Goal: Task Accomplishment & Management: Complete application form

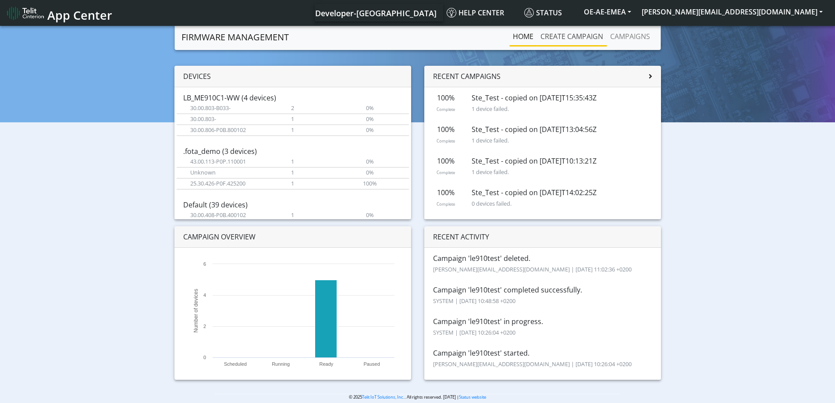
click at [575, 38] on link "Create campaign" at bounding box center [572, 37] width 70 height 18
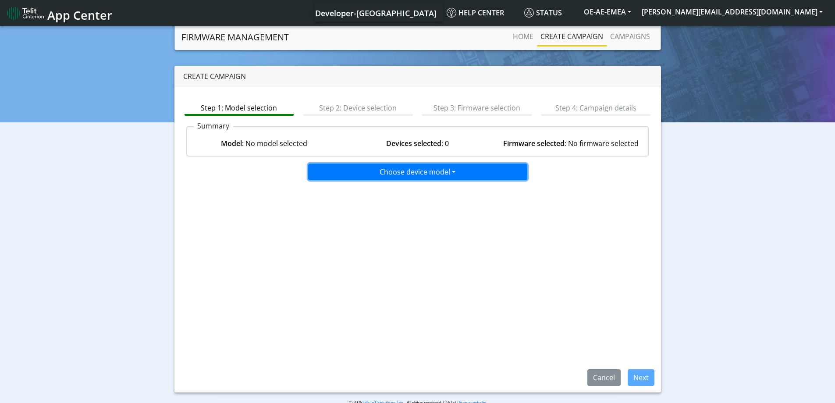
click at [368, 180] on button "Choose device model" at bounding box center [417, 172] width 219 height 17
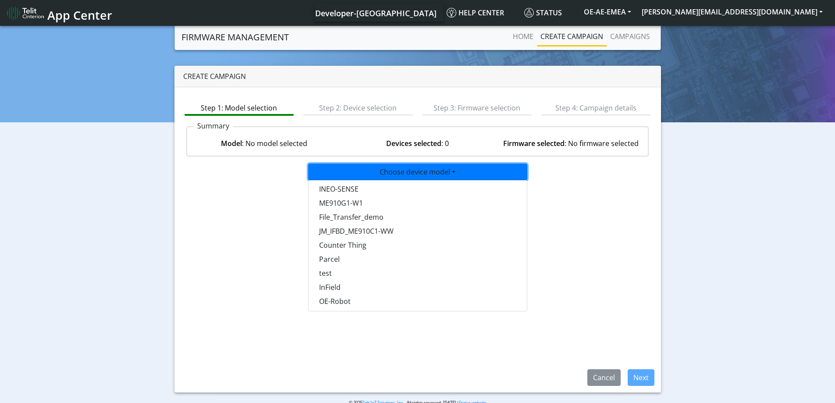
scroll to position [570, 0]
click at [331, 248] on button "test" at bounding box center [418, 252] width 219 height 14
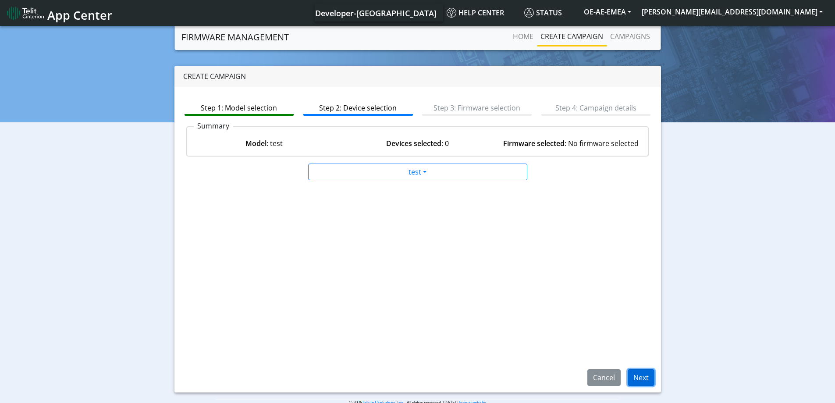
click at [641, 373] on button "Next" at bounding box center [641, 377] width 27 height 17
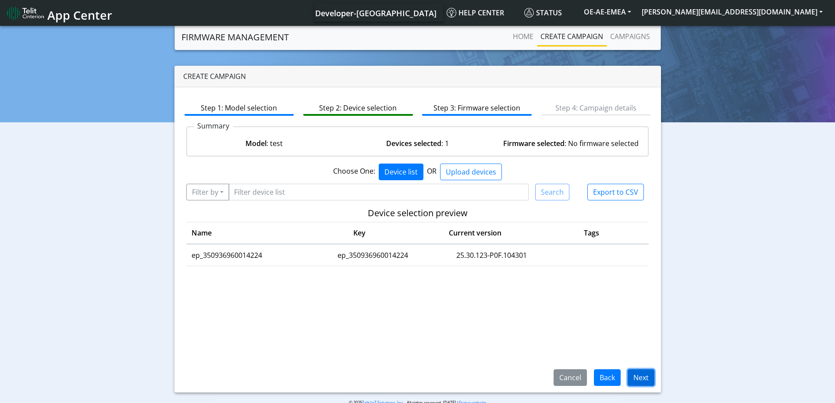
click at [650, 377] on button "Next" at bounding box center [641, 377] width 27 height 17
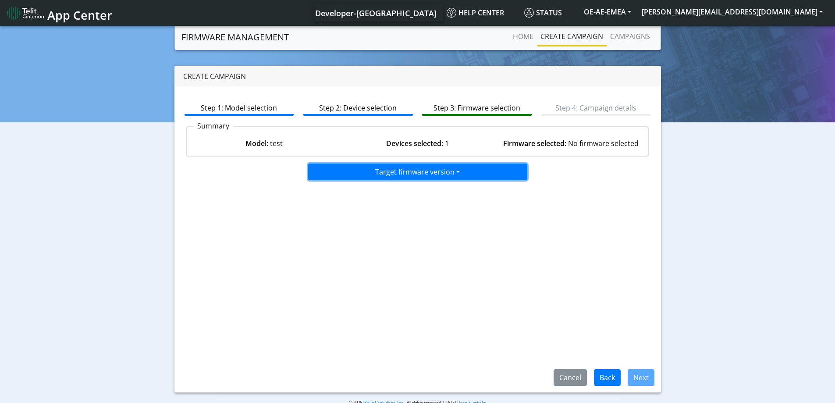
click at [407, 171] on button "Target firmware version" at bounding box center [417, 172] width 219 height 17
click at [339, 197] on button "25.30.008.1" at bounding box center [418, 191] width 219 height 14
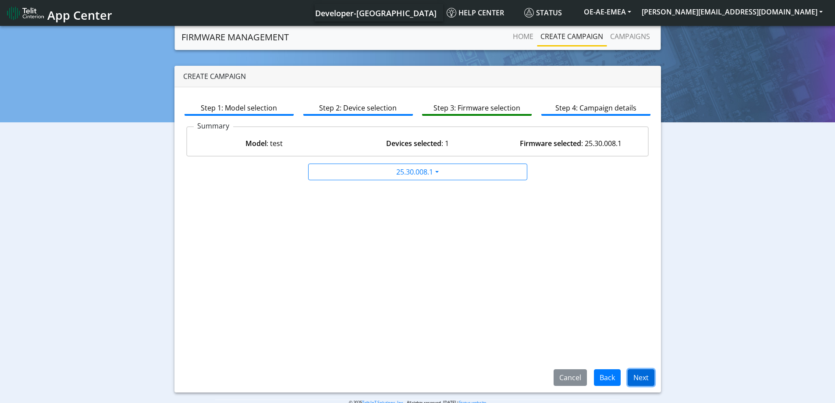
click at [641, 378] on button "Next" at bounding box center [641, 377] width 27 height 17
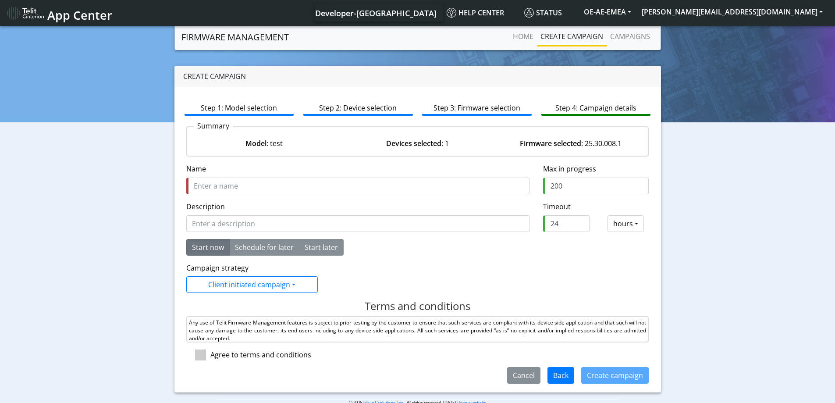
click at [274, 184] on input "Name" at bounding box center [358, 186] width 344 height 17
drag, startPoint x: 220, startPoint y: 191, endPoint x: 150, endPoint y: 189, distance: 69.3
click at [150, 189] on div "Create campaign Step 1: Model selection Step 2: Device selection Step 3: Firmwa…" at bounding box center [418, 229] width 822 height 327
click at [246, 189] on input "le910testing" at bounding box center [358, 186] width 344 height 17
drag, startPoint x: 245, startPoint y: 189, endPoint x: 182, endPoint y: 190, distance: 62.7
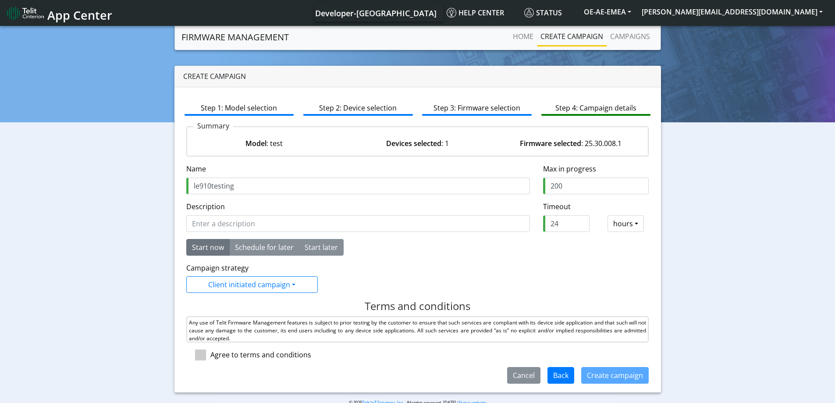
click at [182, 190] on div "Name is required Name le910testing" at bounding box center [358, 183] width 357 height 38
type input "le910testing"
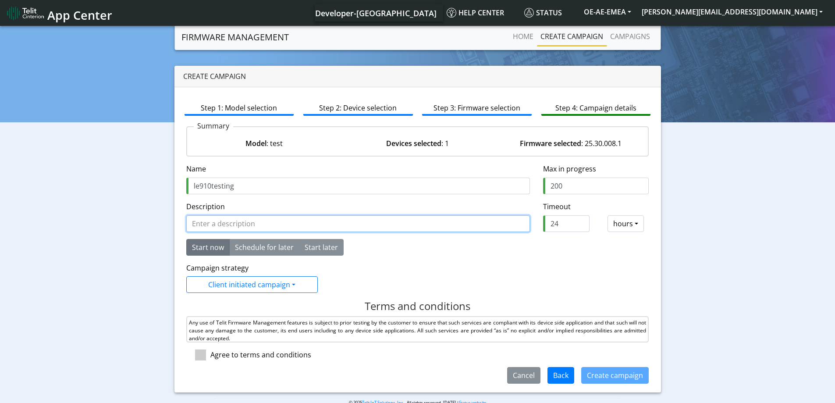
click at [213, 226] on input "Description" at bounding box center [358, 223] width 344 height 17
paste input "le910testing"
type input "le910testing"
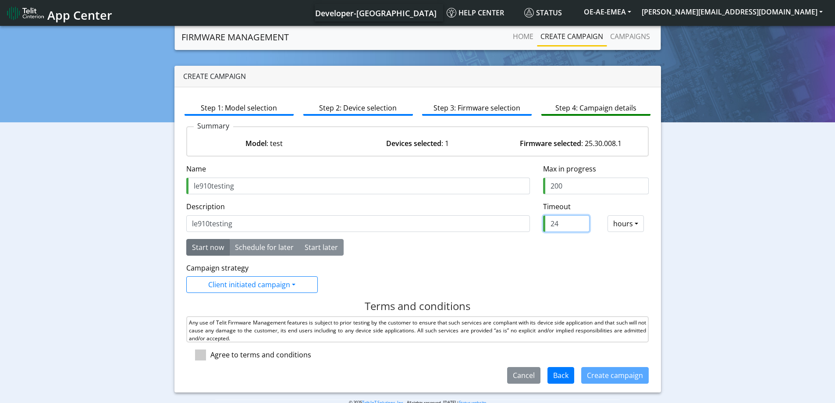
click at [569, 224] on input "24" at bounding box center [566, 223] width 46 height 17
drag, startPoint x: 561, startPoint y: 224, endPoint x: 542, endPoint y: 224, distance: 18.9
click at [543, 224] on input "24" at bounding box center [566, 223] width 46 height 17
type input "2"
click at [204, 357] on span at bounding box center [200, 354] width 11 height 11
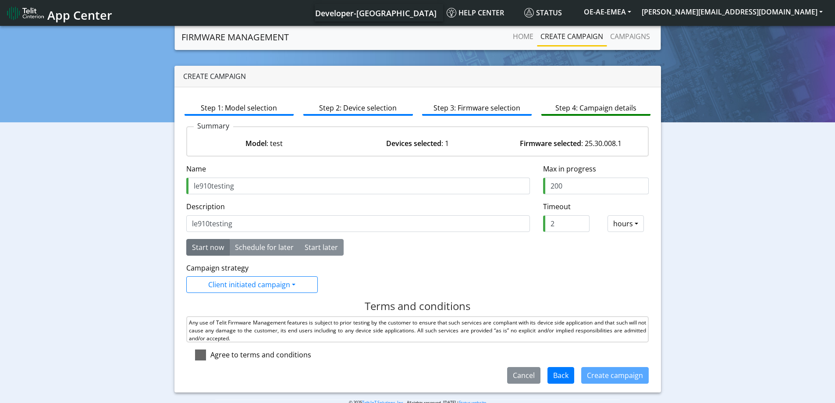
click at [210, 355] on input "checkbox" at bounding box center [213, 352] width 6 height 6
checkbox input "true"
click at [590, 374] on button "Create campaign" at bounding box center [615, 375] width 68 height 17
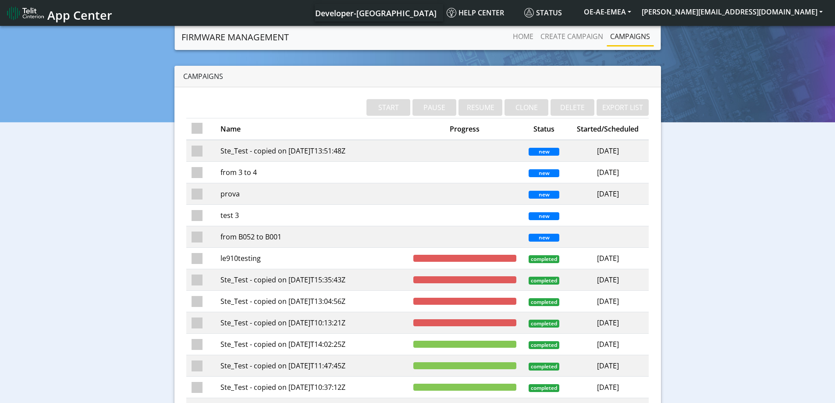
click at [241, 258] on td "le910testing" at bounding box center [311, 258] width 193 height 21
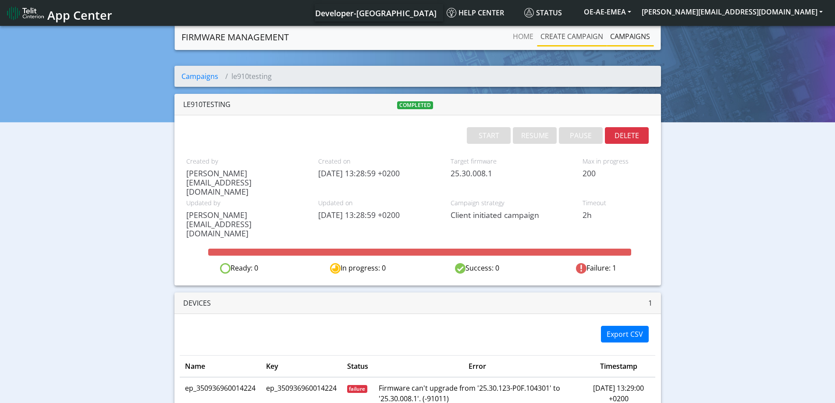
click at [556, 40] on link "Create campaign" at bounding box center [572, 37] width 70 height 18
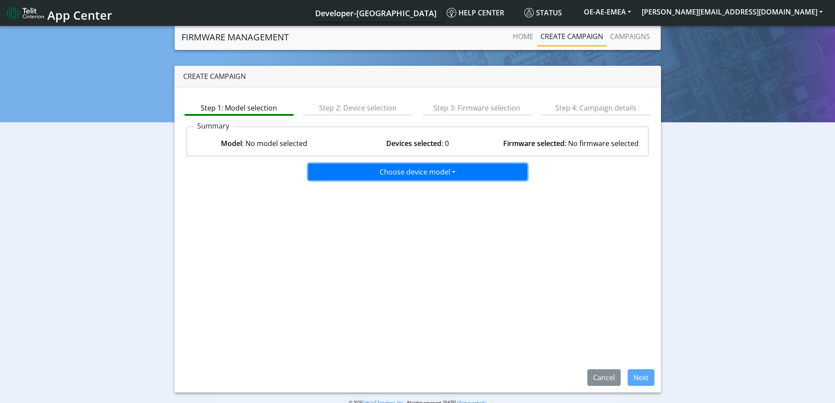
click at [431, 179] on button "Choose device model" at bounding box center [417, 172] width 219 height 17
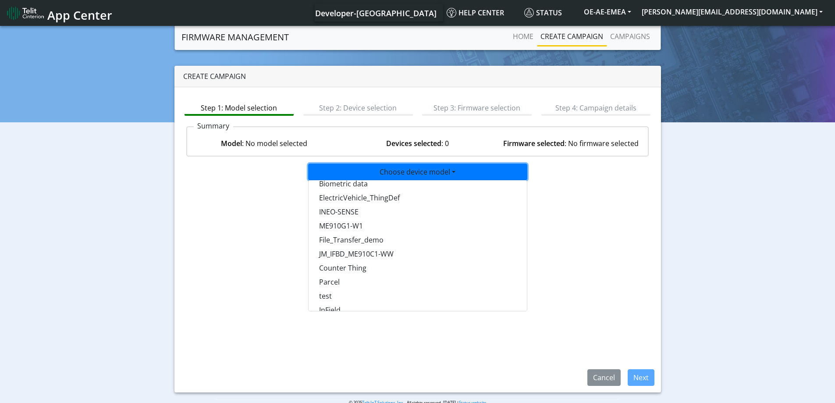
scroll to position [614, 0]
click at [325, 207] on button "test" at bounding box center [418, 208] width 219 height 14
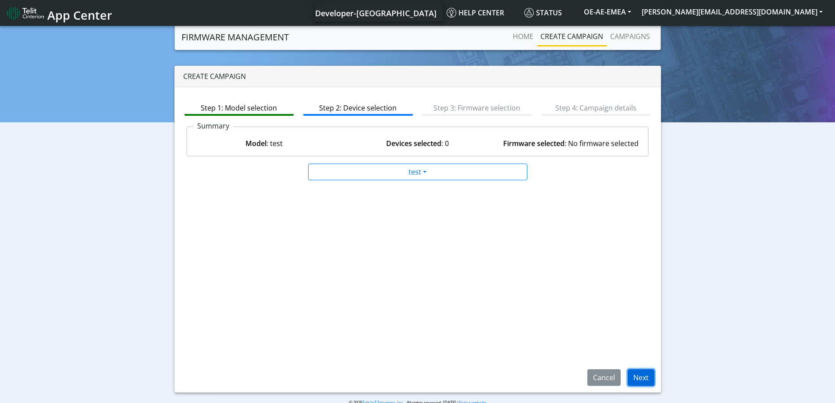
click at [634, 374] on button "Next" at bounding box center [641, 377] width 27 height 17
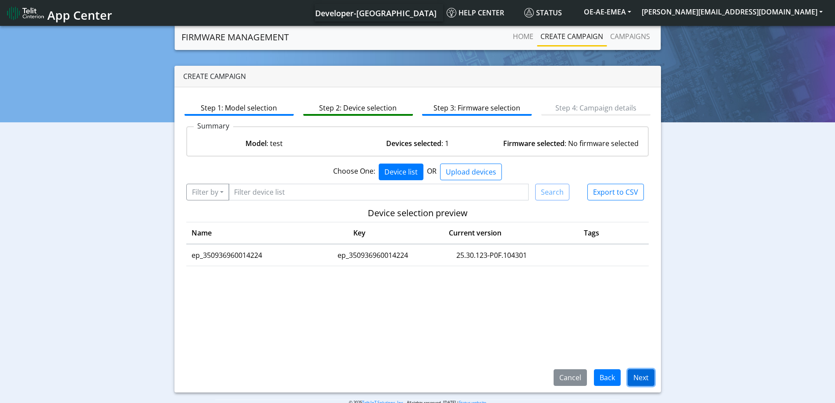
click at [641, 381] on button "Next" at bounding box center [641, 377] width 27 height 17
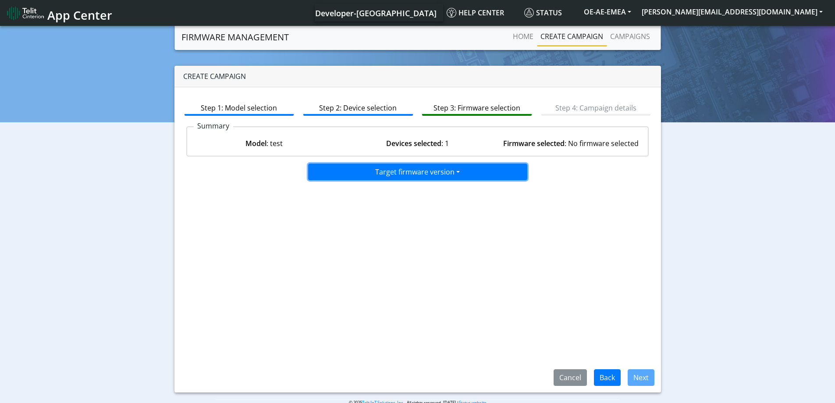
click at [424, 172] on button "Target firmware version" at bounding box center [417, 172] width 219 height 17
click at [341, 196] on button "25.30.128.1" at bounding box center [418, 191] width 219 height 14
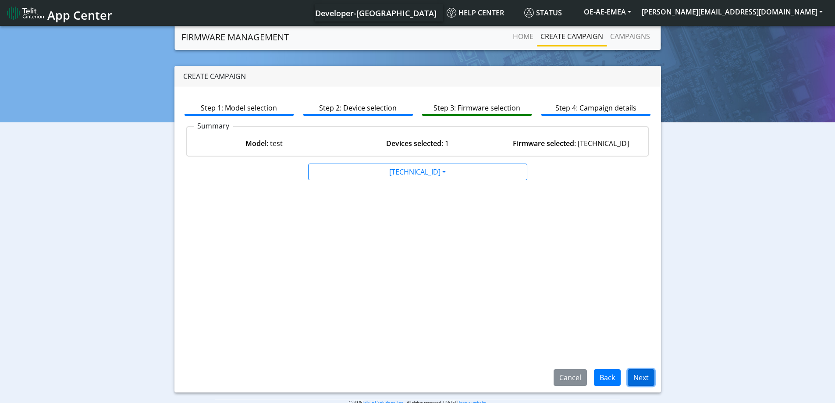
click at [638, 381] on button "Next" at bounding box center [641, 377] width 27 height 17
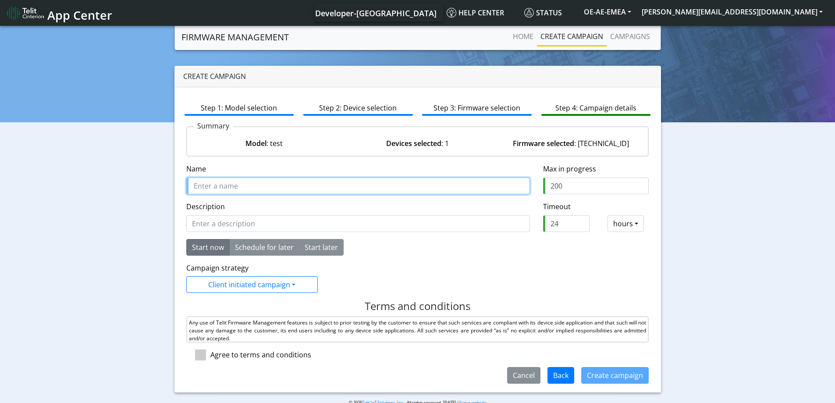
click at [288, 192] on input "Name" at bounding box center [358, 186] width 344 height 17
type input "testle910"
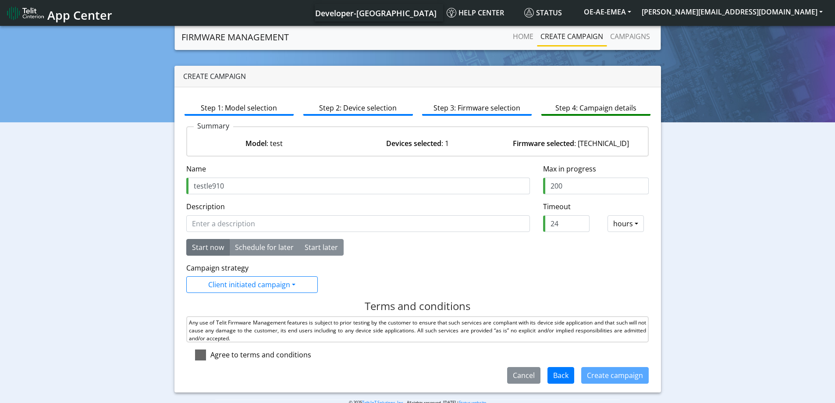
click at [203, 349] on span at bounding box center [200, 354] width 11 height 11
click at [210, 349] on input "checkbox" at bounding box center [213, 352] width 6 height 6
checkbox input "true"
drag, startPoint x: 555, startPoint y: 224, endPoint x: 485, endPoint y: 229, distance: 69.9
click at [485, 229] on div "Description Timeout required and should be greater than 0 Timeout Timeout (hour…" at bounding box center [418, 220] width 476 height 38
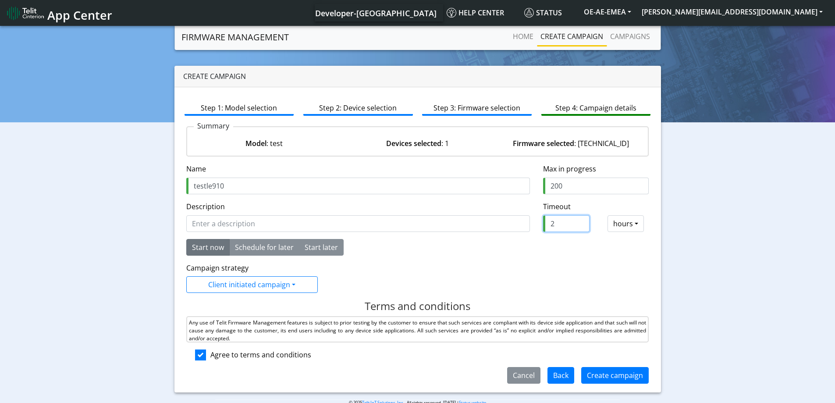
type input "2"
click at [530, 284] on div "Campaign strategy Client initiated campaign Client initiated campaign LWM2M 1.0…" at bounding box center [418, 278] width 476 height 30
click at [608, 378] on button "Create campaign" at bounding box center [615, 375] width 68 height 17
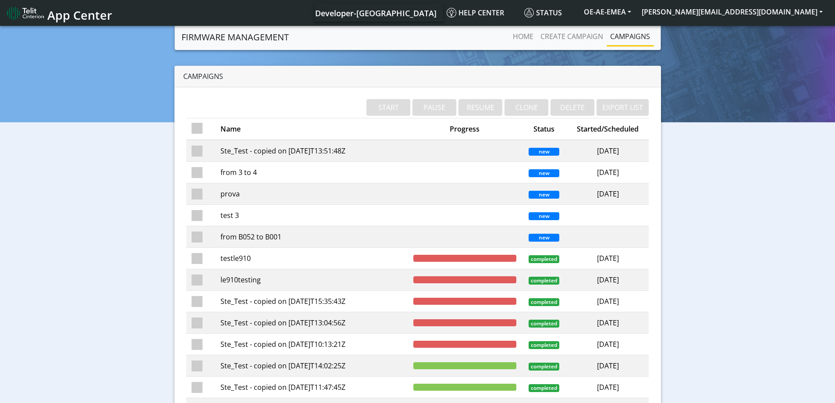
click at [268, 256] on td "testle910" at bounding box center [311, 258] width 193 height 21
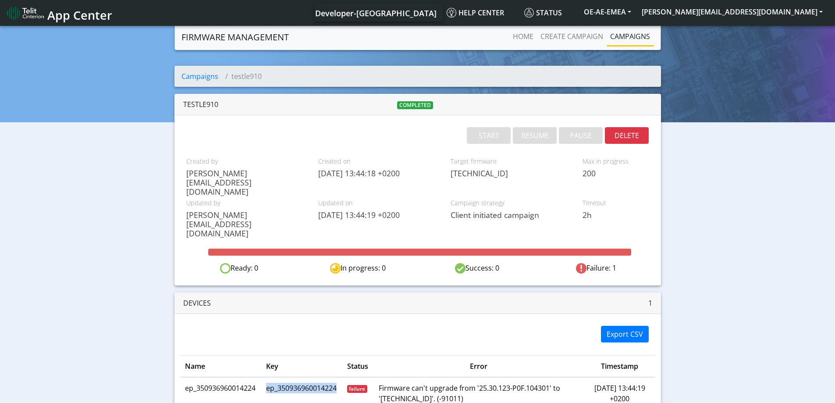
drag, startPoint x: 269, startPoint y: 352, endPoint x: 338, endPoint y: 352, distance: 68.8
click at [338, 377] on td "ep_350936960014224" at bounding box center [301, 393] width 81 height 32
click at [288, 377] on td "ep_350936960014224" at bounding box center [301, 393] width 81 height 32
drag, startPoint x: 185, startPoint y: 351, endPoint x: 256, endPoint y: 352, distance: 70.6
click at [256, 377] on td "ep_350936960014224" at bounding box center [220, 393] width 81 height 32
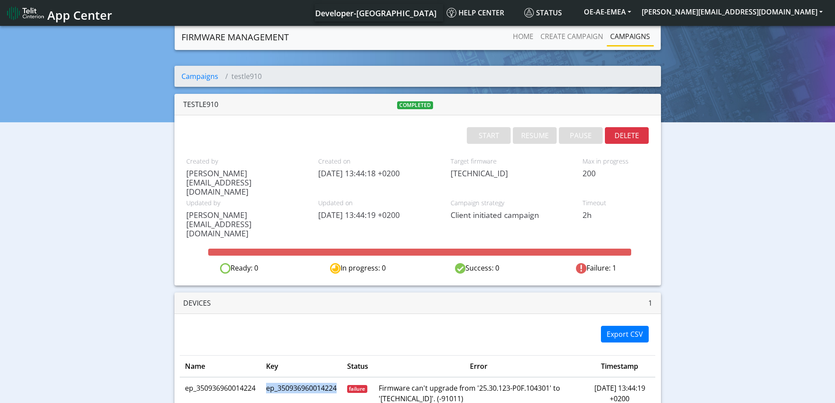
drag, startPoint x: 268, startPoint y: 349, endPoint x: 340, endPoint y: 352, distance: 72.0
click at [340, 377] on td "ep_350936960014224" at bounding box center [301, 393] width 81 height 32
click at [279, 377] on td "ep_350936960014224" at bounding box center [301, 393] width 81 height 32
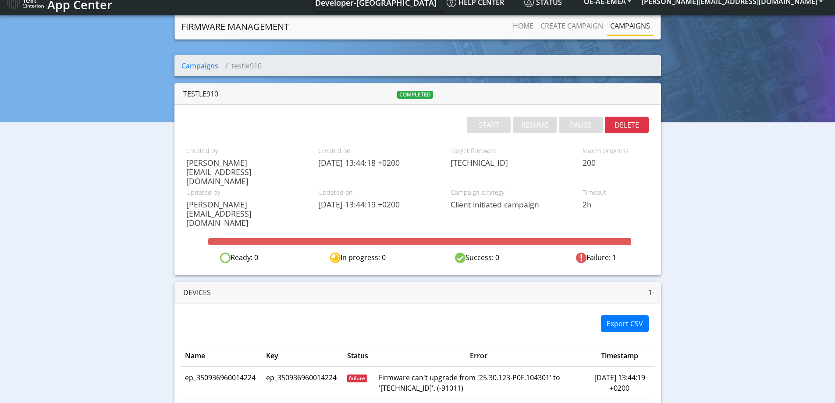
scroll to position [16, 0]
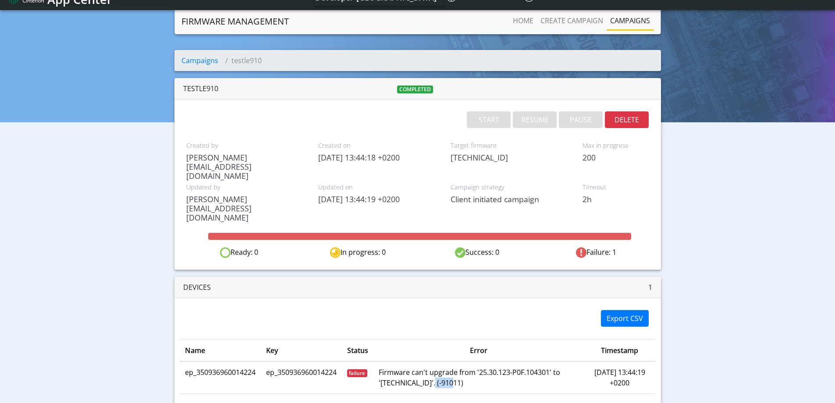
drag, startPoint x: 448, startPoint y: 345, endPoint x: 427, endPoint y: 346, distance: 20.6
click at [427, 361] on td "Firmware can't upgrade from '25.30.123-P0F.104301' to '25.30.128.1'. (-91011)" at bounding box center [479, 377] width 210 height 32
copy td "-91011"
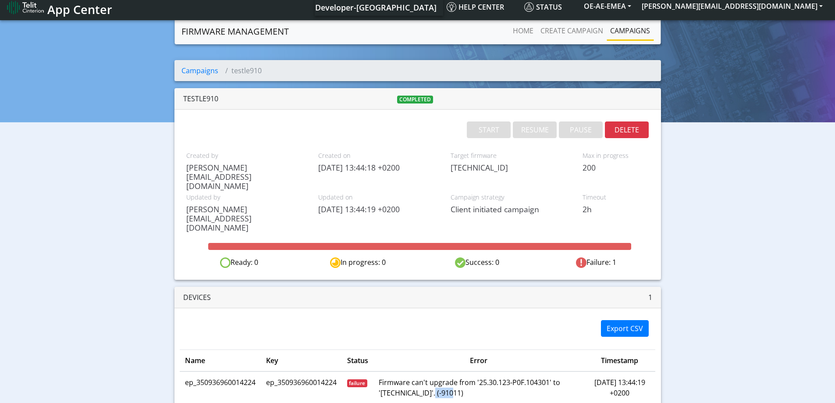
scroll to position [0, 0]
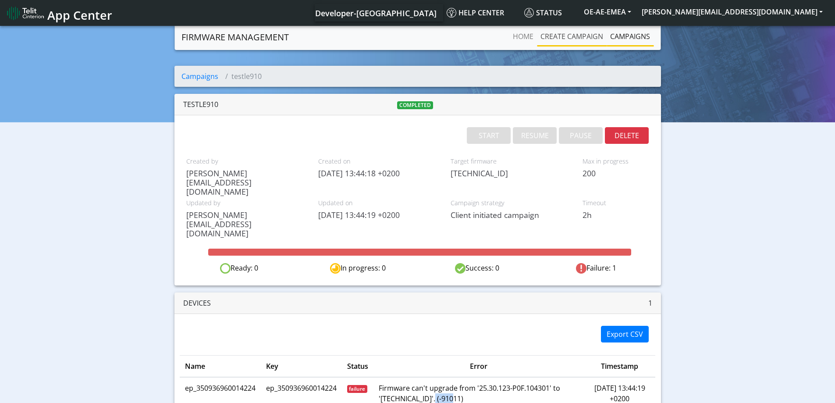
click at [582, 39] on link "Create campaign" at bounding box center [572, 37] width 70 height 18
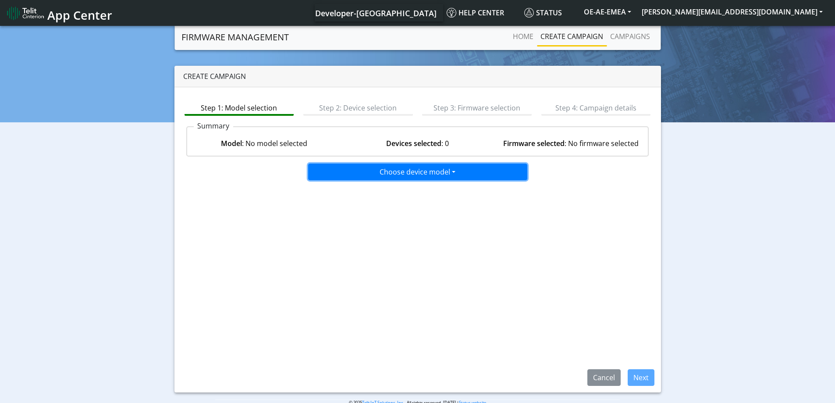
click at [424, 170] on button "Choose device model" at bounding box center [417, 172] width 219 height 17
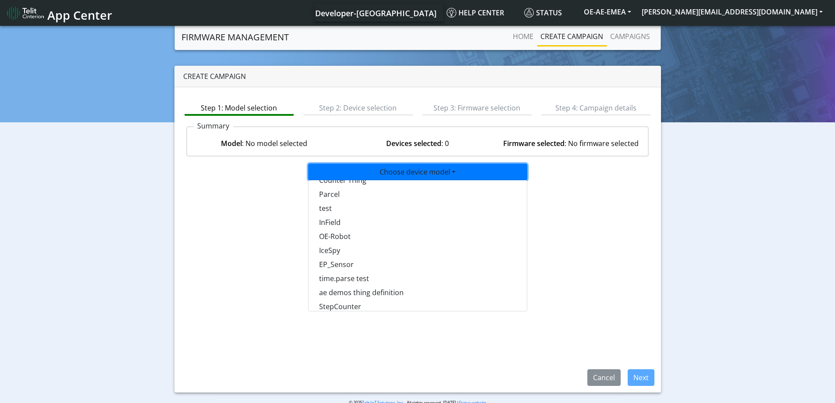
scroll to position [570, 0]
click at [333, 253] on button "test" at bounding box center [418, 252] width 219 height 14
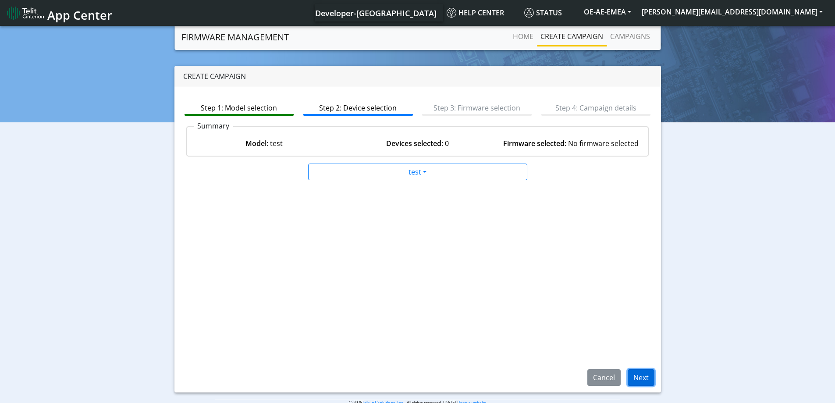
click at [636, 374] on button "Next" at bounding box center [641, 377] width 27 height 17
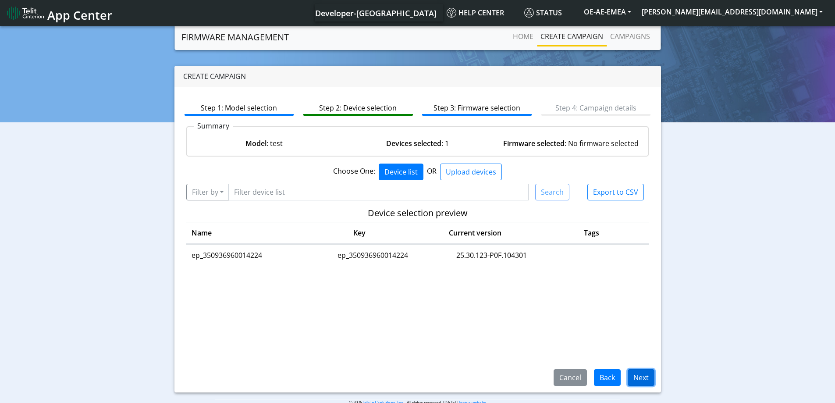
click at [641, 378] on button "Next" at bounding box center [641, 377] width 27 height 17
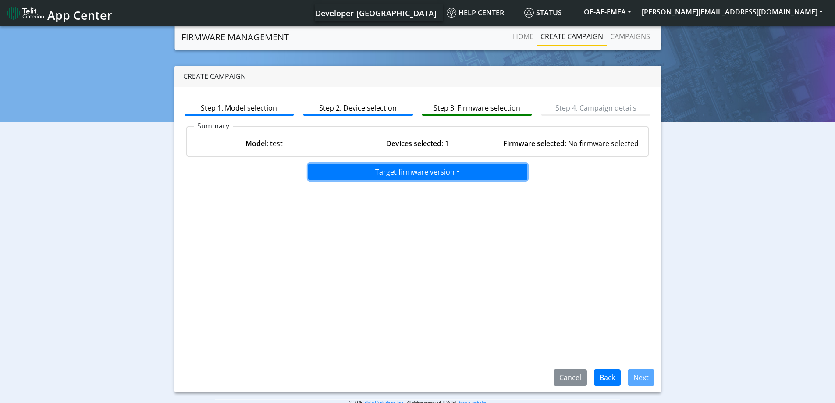
click at [444, 178] on button "Target firmware version" at bounding box center [417, 172] width 219 height 17
click at [341, 194] on button "25.30.128" at bounding box center [418, 191] width 219 height 14
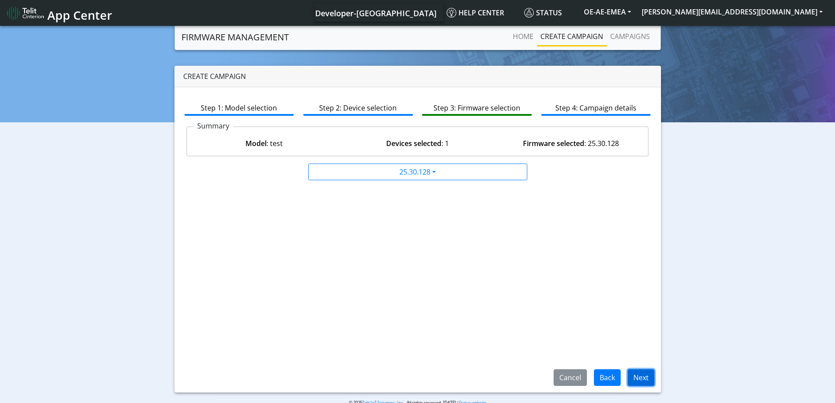
click at [635, 381] on button "Next" at bounding box center [641, 377] width 27 height 17
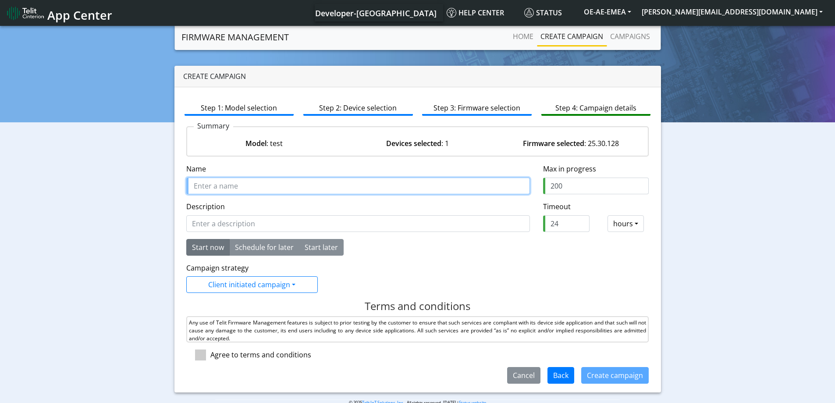
click at [287, 189] on input "Name" at bounding box center [358, 186] width 344 height 17
type input "testlll"
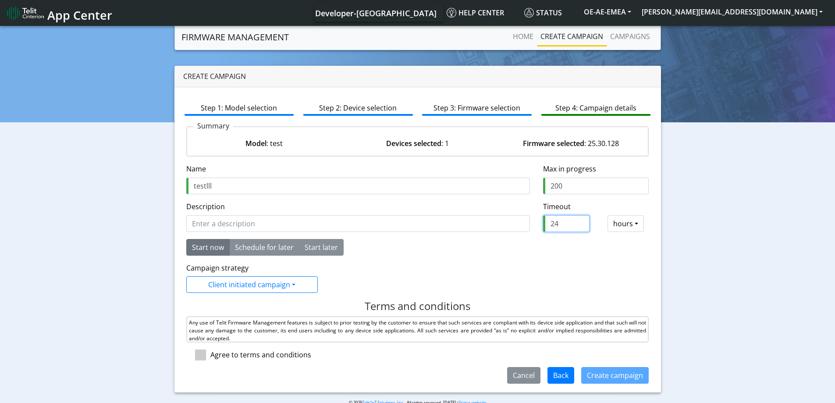
drag, startPoint x: 552, startPoint y: 228, endPoint x: 544, endPoint y: 227, distance: 8.4
click at [544, 227] on input "24" at bounding box center [566, 223] width 46 height 17
type input "2"
click at [200, 356] on span at bounding box center [200, 354] width 11 height 11
click at [210, 355] on input "checkbox" at bounding box center [213, 352] width 6 height 6
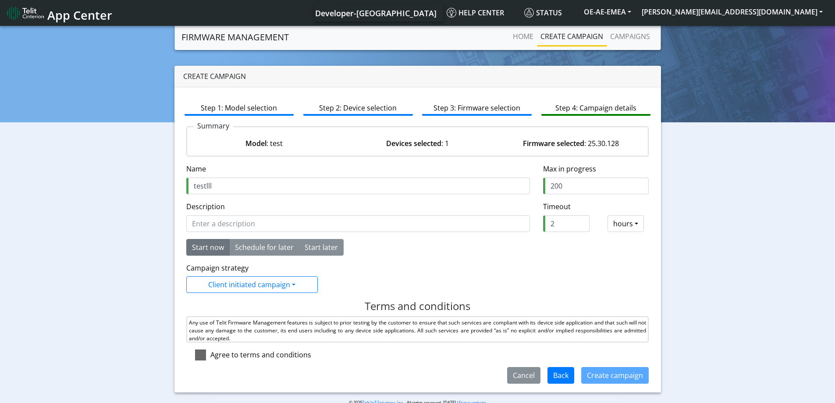
checkbox input "true"
click at [604, 381] on button "Create campaign" at bounding box center [615, 375] width 68 height 17
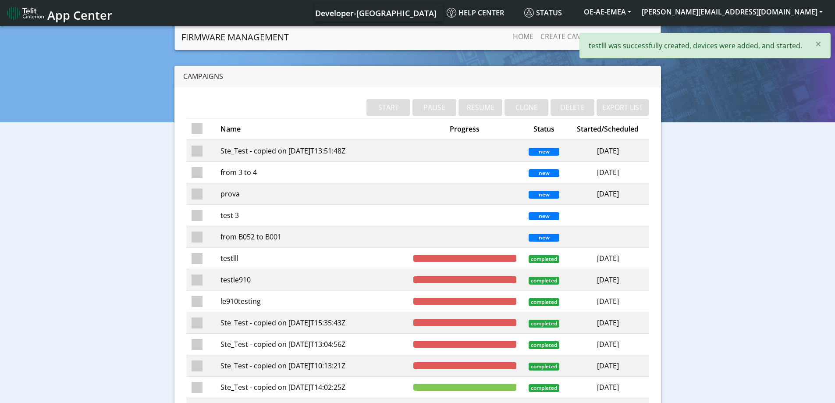
click at [224, 255] on td "testlll" at bounding box center [311, 258] width 193 height 21
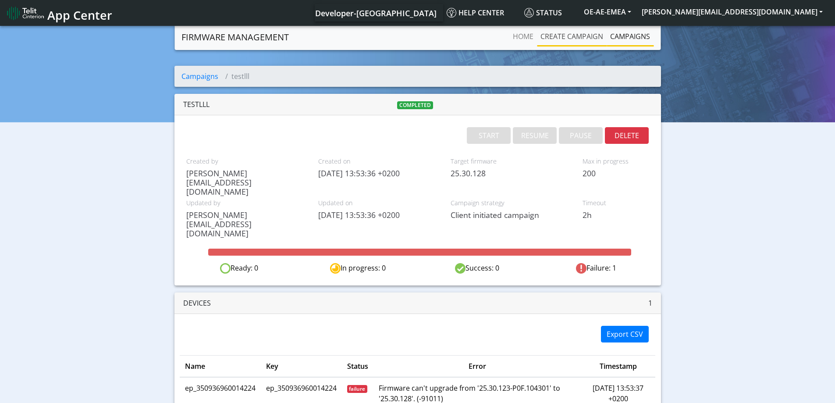
click at [556, 38] on link "Create campaign" at bounding box center [572, 37] width 70 height 18
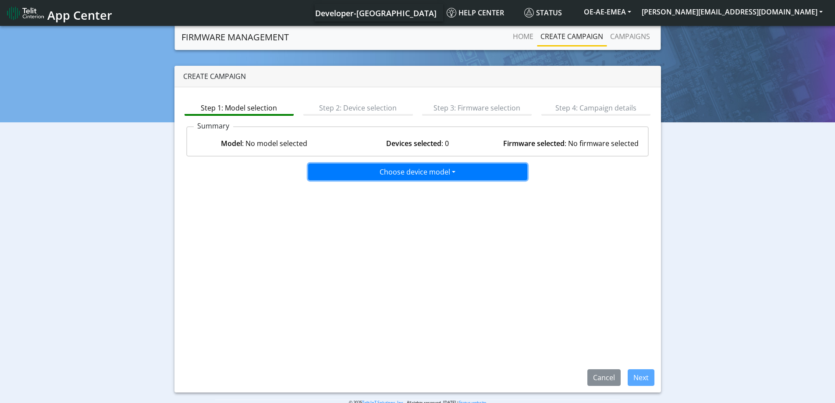
click at [420, 179] on button "Choose device model" at bounding box center [417, 172] width 219 height 17
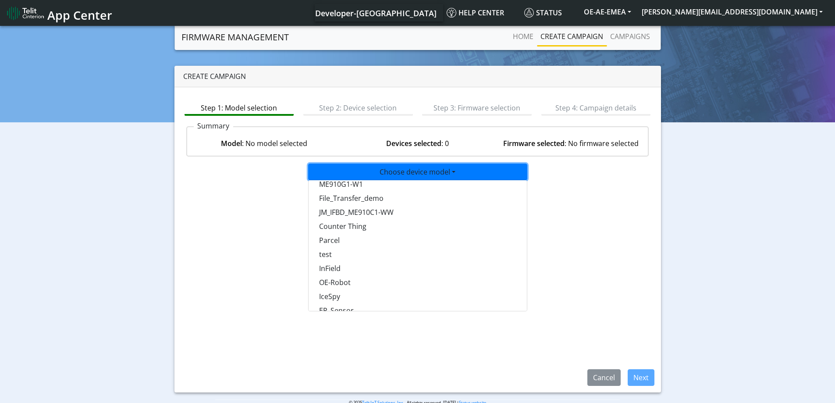
scroll to position [570, 0]
click at [349, 255] on button "test" at bounding box center [418, 252] width 219 height 14
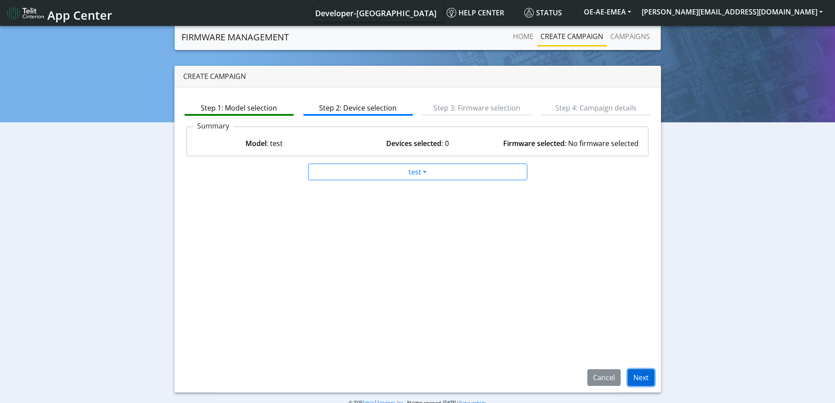
click at [654, 379] on button "Next" at bounding box center [641, 377] width 27 height 17
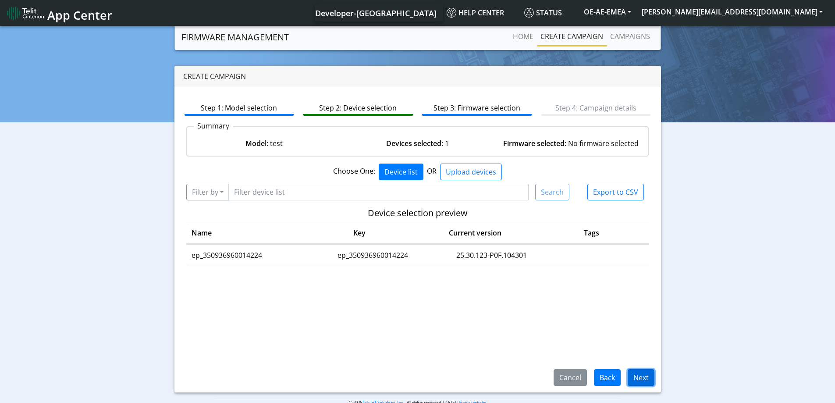
click at [652, 384] on button "Next" at bounding box center [641, 377] width 27 height 17
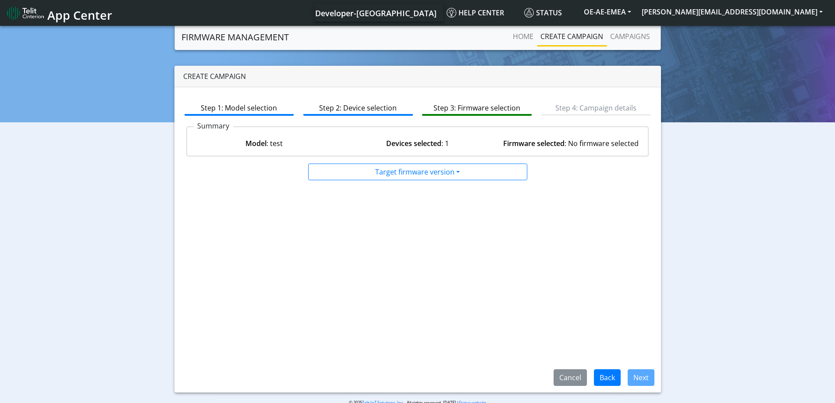
click at [473, 182] on div "Step 1: Model selection Step 2: Device selection Step 3: Firmware selection Ste…" at bounding box center [417, 239] width 487 height 305
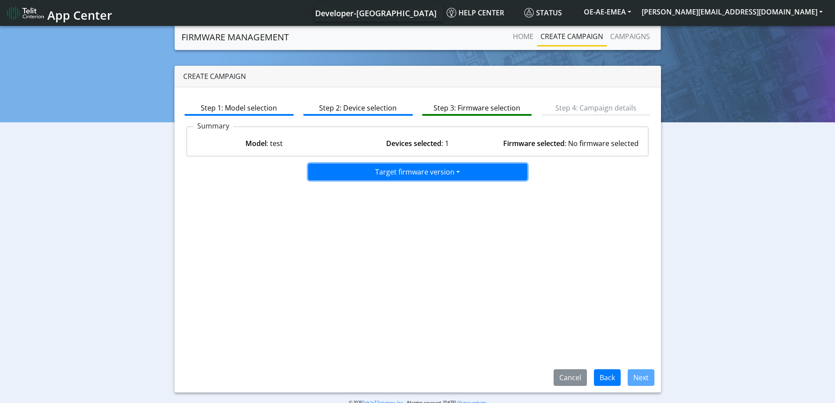
click at [473, 174] on button "Target firmware version" at bounding box center [417, 172] width 219 height 17
click at [383, 187] on button "25.30.008.1 M0F.103007" at bounding box center [418, 191] width 219 height 14
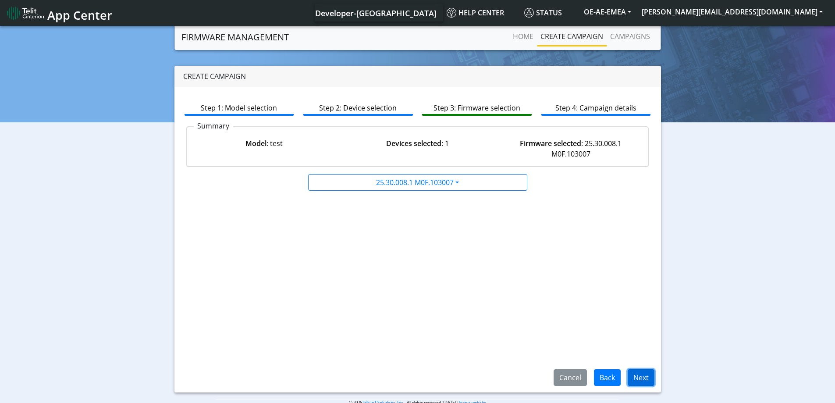
click at [646, 380] on button "Next" at bounding box center [641, 377] width 27 height 17
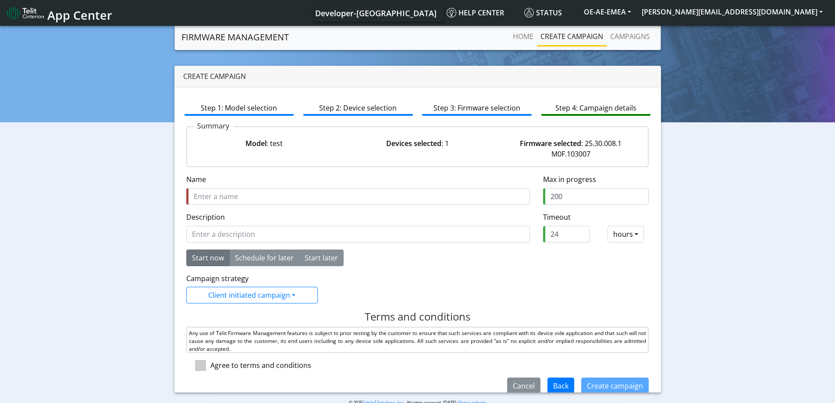
click at [221, 365] on div "Agree to terms and conditions" at bounding box center [260, 365] width 101 height 11
click at [206, 367] on span at bounding box center [200, 365] width 11 height 11
click at [210, 366] on input "checkbox" at bounding box center [213, 363] width 6 height 6
checkbox input "true"
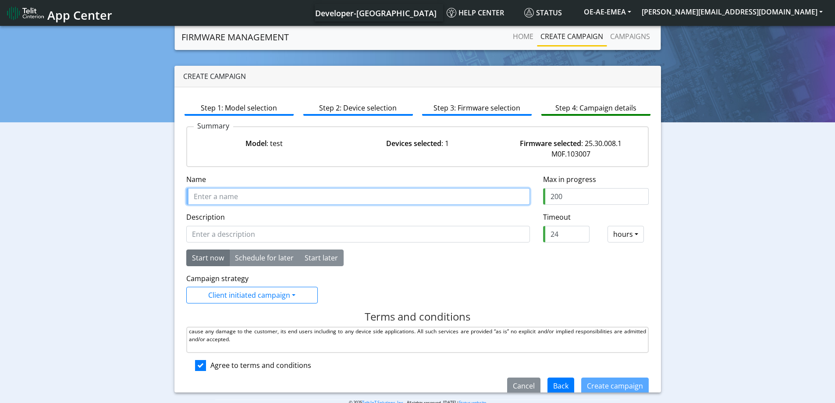
click at [269, 195] on input "Name" at bounding box center [358, 196] width 344 height 17
type input "xxxxx"
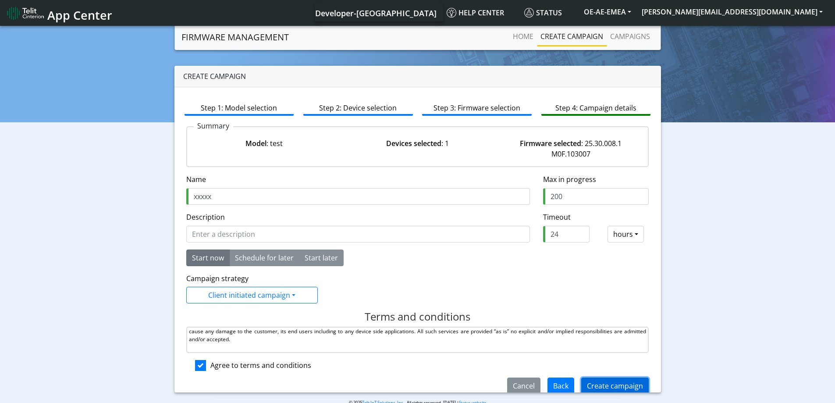
click at [598, 382] on button "Create campaign" at bounding box center [615, 385] width 68 height 17
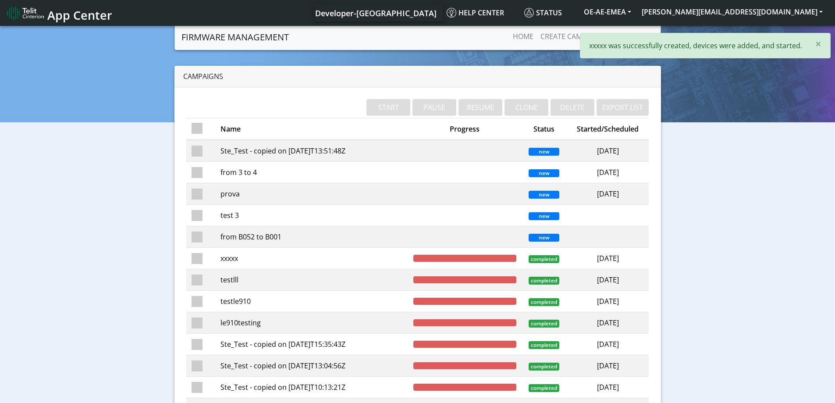
click at [291, 259] on td "xxxxx" at bounding box center [311, 258] width 193 height 21
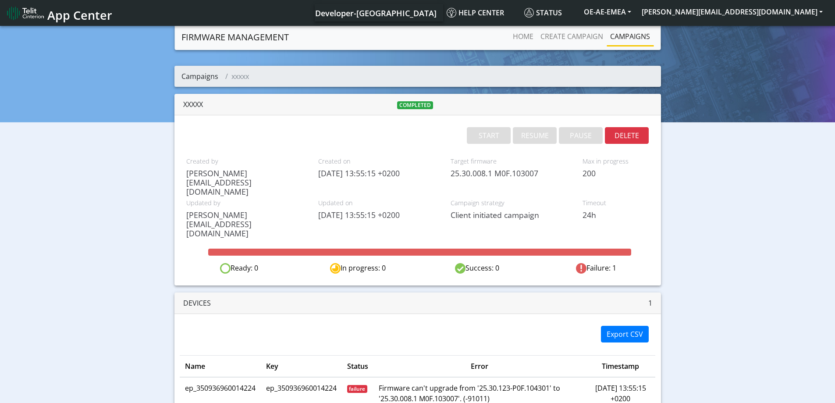
click at [187, 74] on link "Campaigns" at bounding box center [200, 76] width 37 height 10
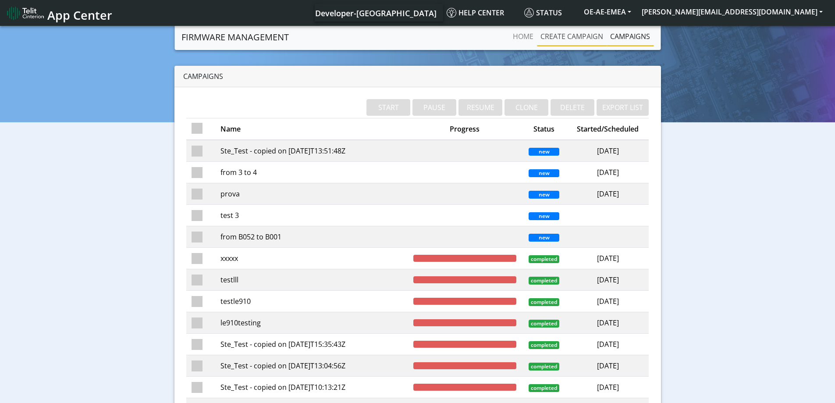
click at [584, 36] on link "Create campaign" at bounding box center [572, 37] width 70 height 18
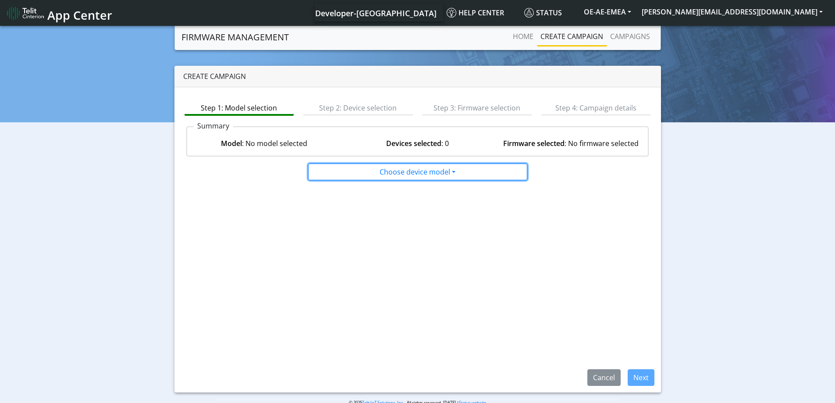
drag, startPoint x: 385, startPoint y: 171, endPoint x: 392, endPoint y: 192, distance: 22.9
click at [386, 171] on button "Choose device model" at bounding box center [417, 172] width 219 height 17
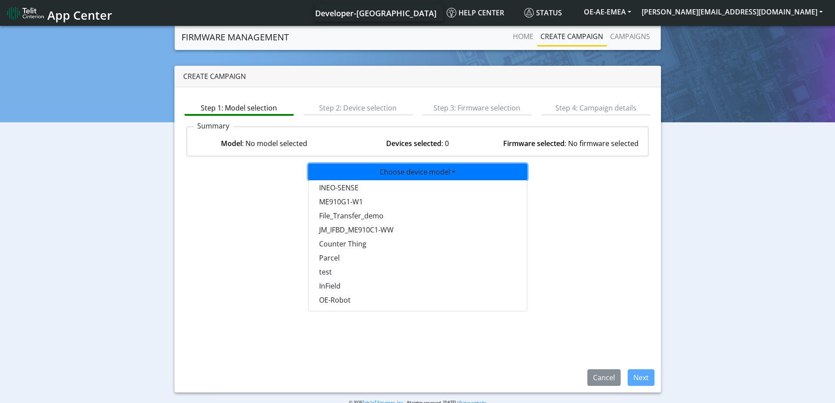
scroll to position [570, 0]
click at [334, 252] on button "test" at bounding box center [418, 252] width 219 height 14
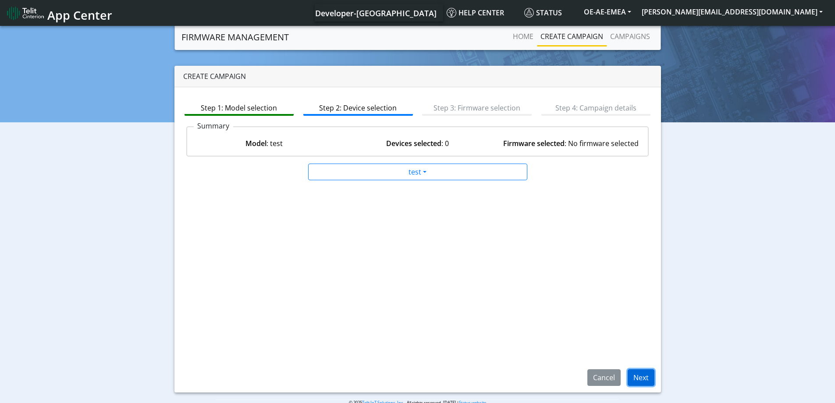
click at [645, 378] on button "Next" at bounding box center [641, 377] width 27 height 17
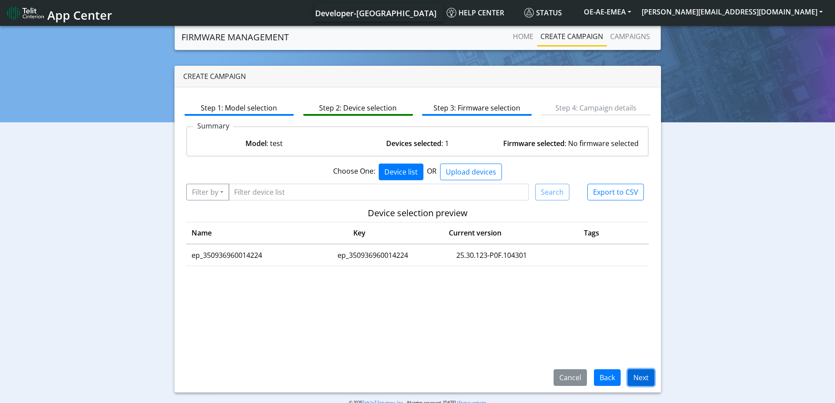
click at [642, 379] on button "Next" at bounding box center [641, 377] width 27 height 17
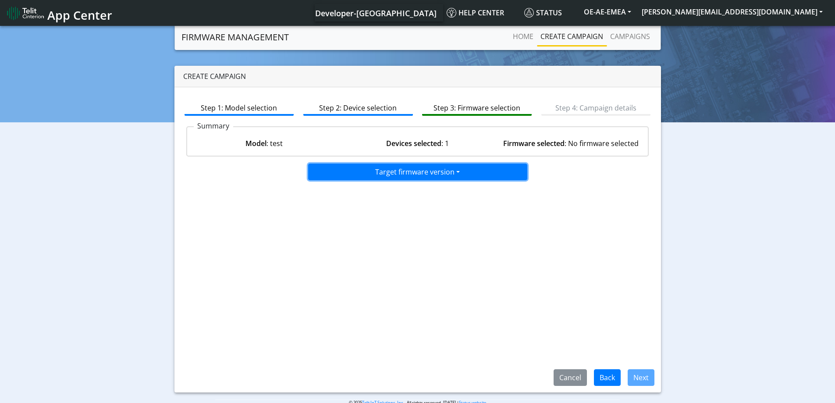
click at [399, 175] on button "Target firmware version" at bounding box center [417, 172] width 219 height 17
click at [392, 196] on button "25.30.128 M0F.103007" at bounding box center [418, 191] width 219 height 14
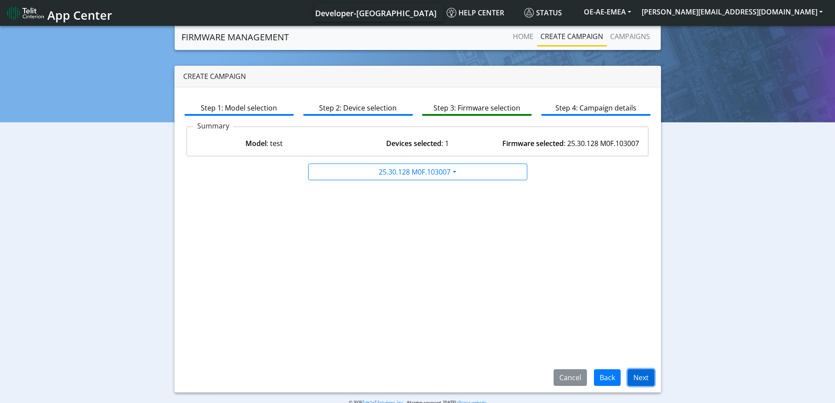
click at [643, 377] on button "Next" at bounding box center [641, 377] width 27 height 17
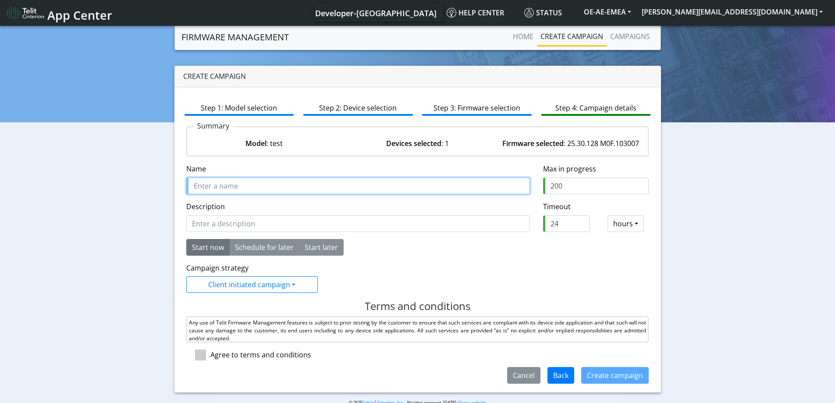
click at [265, 194] on input "Name" at bounding box center [358, 186] width 344 height 17
type input "vvvvv"
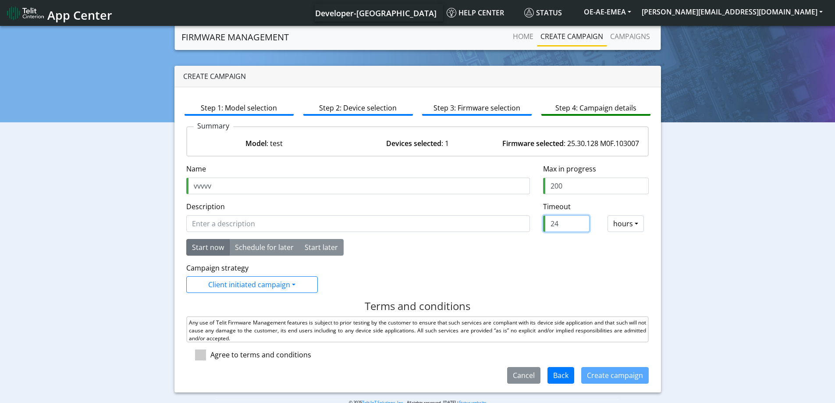
drag, startPoint x: 555, startPoint y: 235, endPoint x: 538, endPoint y: 230, distance: 17.1
click at [543, 231] on input "24" at bounding box center [566, 223] width 46 height 17
type input "2"
click at [492, 276] on div "Campaign strategy Client initiated campaign Client initiated campaign LWM2M 1.0…" at bounding box center [418, 278] width 476 height 30
click at [199, 360] on span at bounding box center [200, 354] width 11 height 11
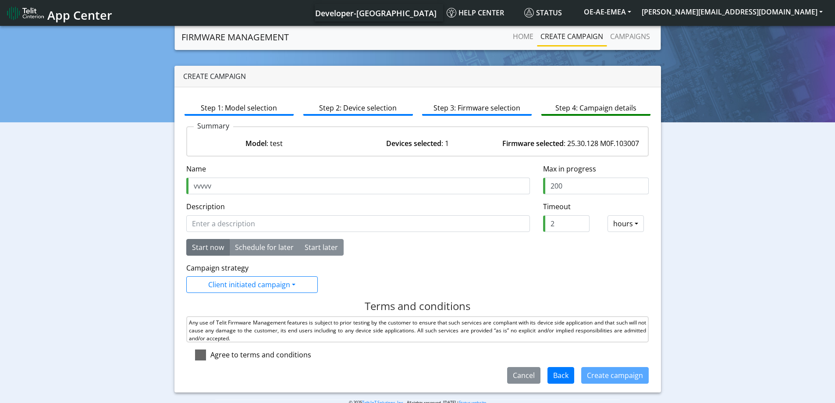
click at [210, 355] on input "checkbox" at bounding box center [213, 352] width 6 height 6
checkbox input "true"
click at [617, 384] on button "Create campaign" at bounding box center [615, 375] width 68 height 17
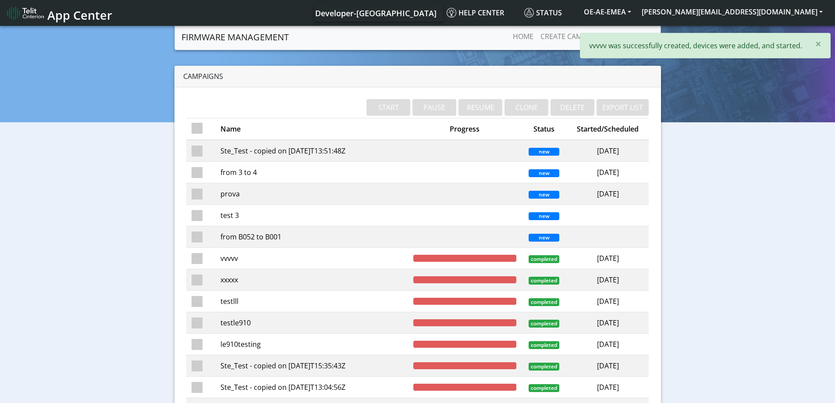
click at [394, 257] on td "vvvvv" at bounding box center [311, 258] width 193 height 21
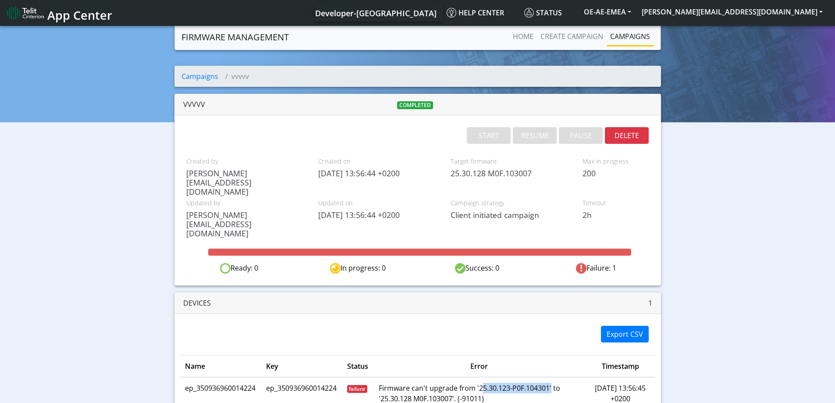
drag, startPoint x: 550, startPoint y: 350, endPoint x: 480, endPoint y: 346, distance: 69.8
click at [480, 377] on td "Firmware can't upgrade from '25.30.123-P0F.104301' to '25.30.128 M0F.103007'. (…" at bounding box center [480, 393] width 212 height 32
copy td "25.30.123-P0F.104301"
click at [558, 34] on link "Create campaign" at bounding box center [572, 37] width 70 height 18
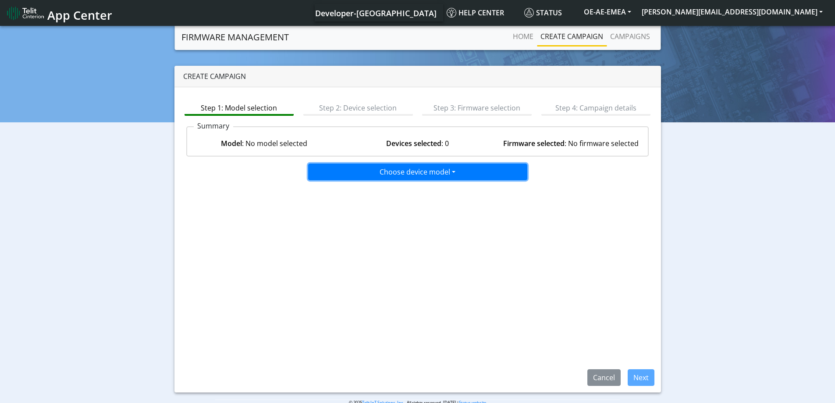
click at [446, 177] on button "Choose device model" at bounding box center [417, 172] width 219 height 17
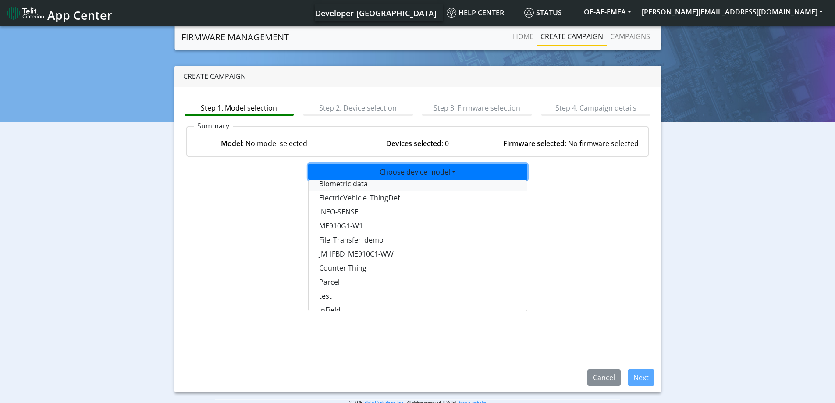
scroll to position [570, 0]
click at [338, 255] on button "test" at bounding box center [418, 252] width 219 height 14
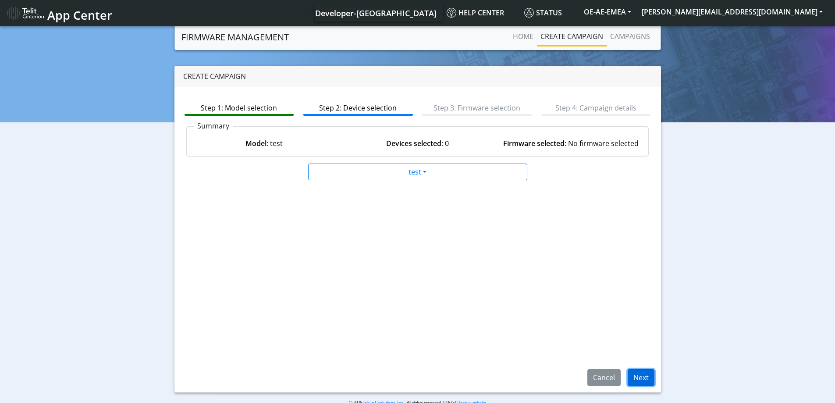
click at [651, 378] on button "Next" at bounding box center [641, 377] width 27 height 17
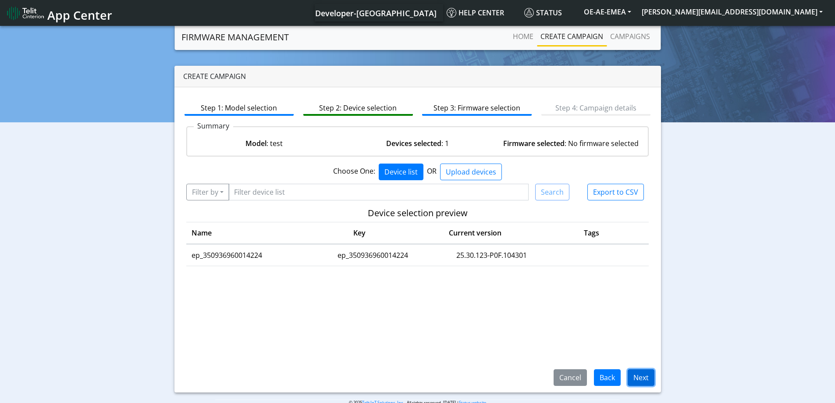
click at [634, 377] on button "Next" at bounding box center [641, 377] width 27 height 17
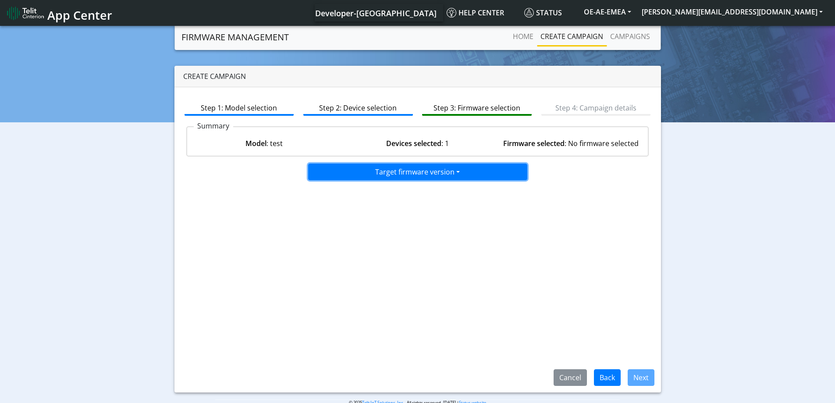
click at [432, 177] on button "Target firmware version" at bounding box center [417, 172] width 219 height 17
click at [384, 190] on button "25.30.123-P0F.104301" at bounding box center [418, 191] width 219 height 14
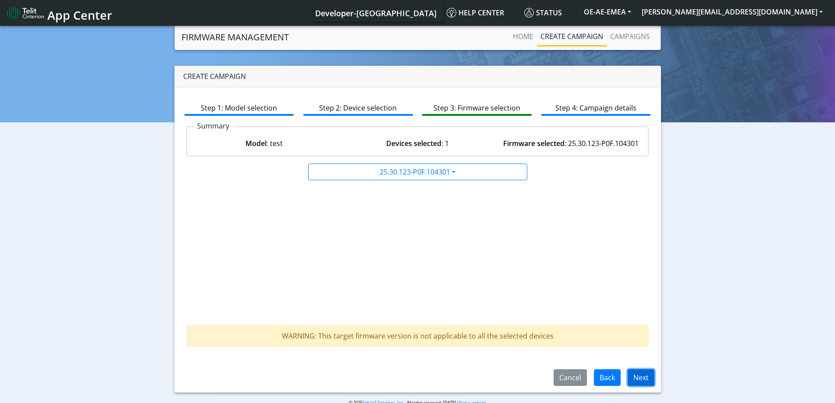
click at [644, 377] on button "Next" at bounding box center [641, 377] width 27 height 17
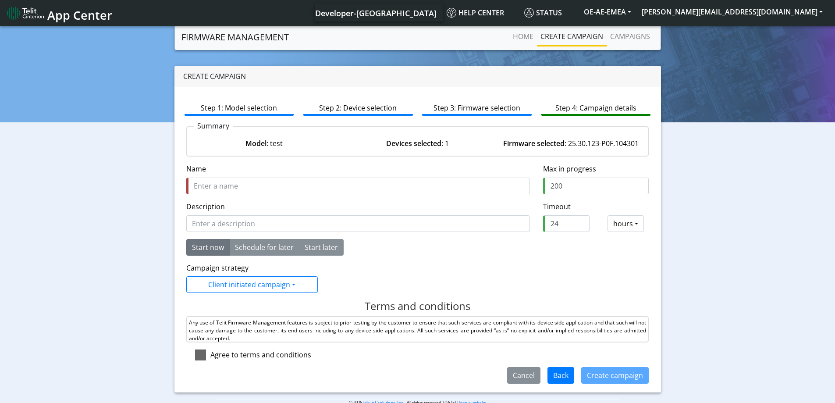
click at [198, 354] on span at bounding box center [200, 354] width 11 height 11
click at [210, 354] on input "checkbox" at bounding box center [213, 352] width 6 height 6
checkbox input "true"
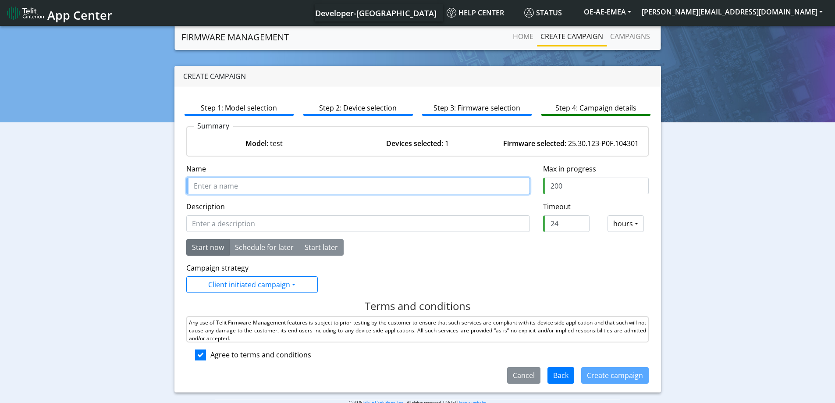
click at [231, 185] on input "Name" at bounding box center [358, 186] width 344 height 17
type input "dddd"
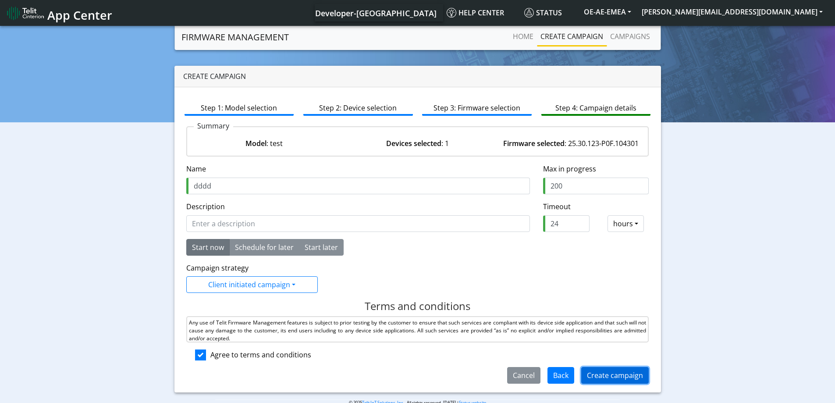
click at [605, 378] on button "Create campaign" at bounding box center [615, 375] width 68 height 17
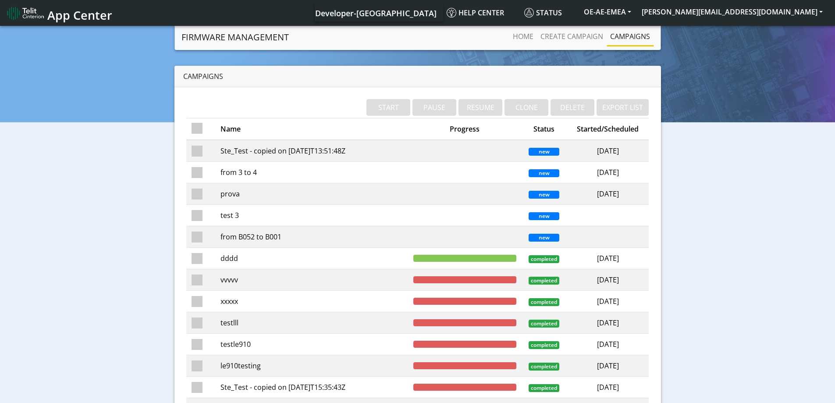
click at [315, 256] on td "dddd" at bounding box center [311, 258] width 193 height 21
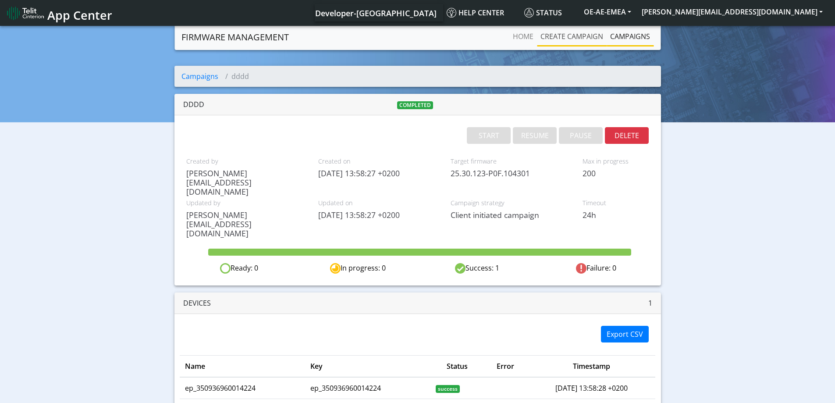
click at [578, 34] on link "Create campaign" at bounding box center [572, 37] width 70 height 18
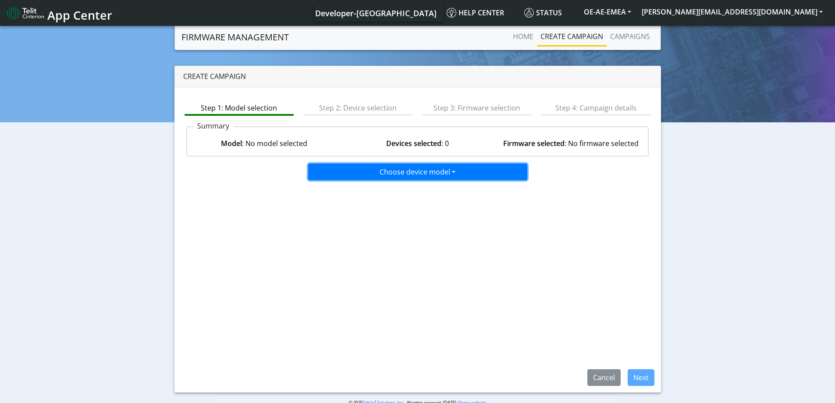
click at [392, 169] on button "Choose device model" at bounding box center [417, 172] width 219 height 17
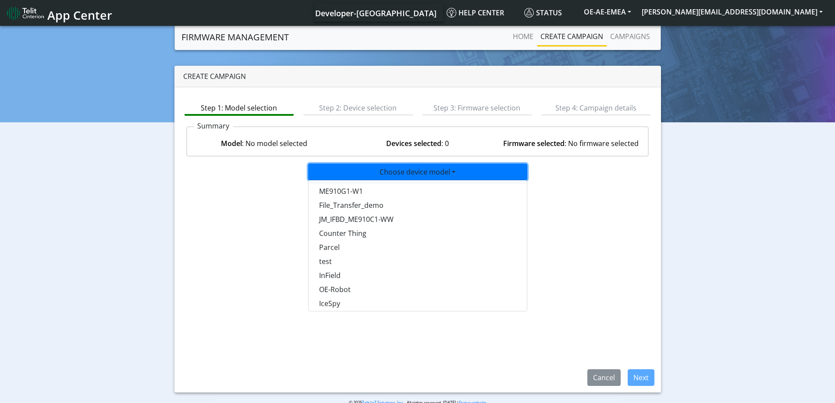
scroll to position [570, 0]
click at [341, 251] on button "test" at bounding box center [418, 252] width 219 height 14
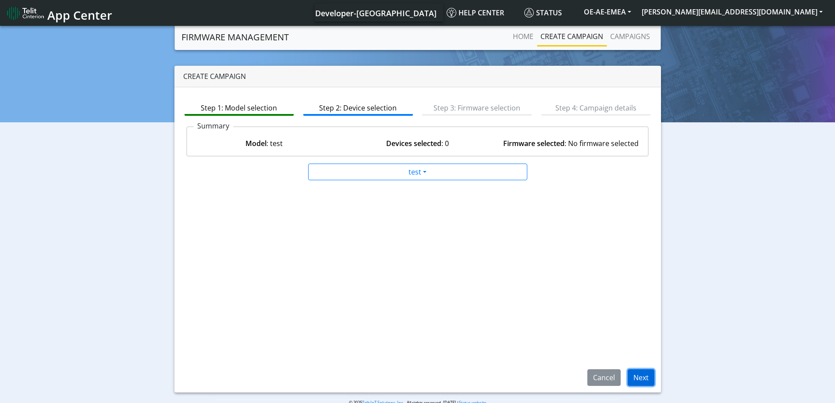
click at [637, 378] on button "Next" at bounding box center [641, 377] width 27 height 17
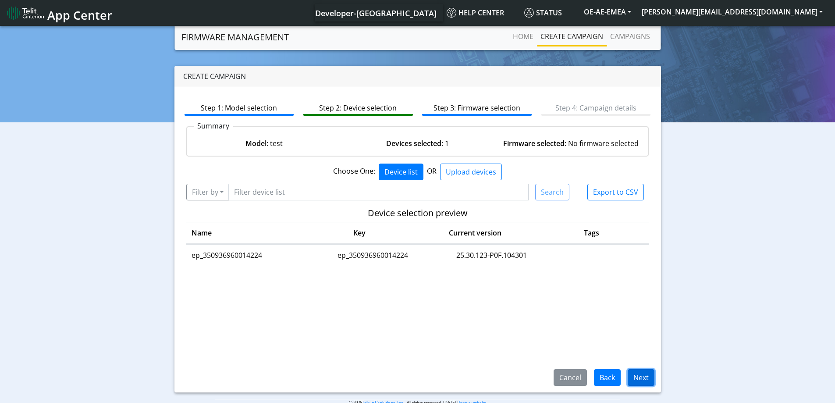
click at [639, 384] on button "Next" at bounding box center [641, 377] width 27 height 17
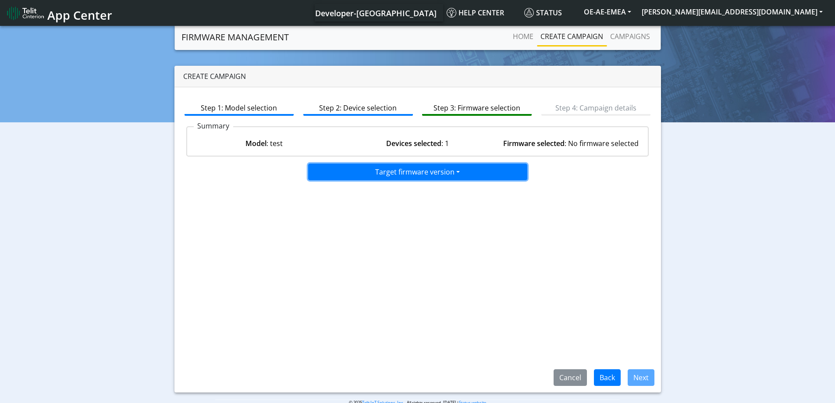
click at [425, 178] on button "Target firmware version" at bounding box center [417, 172] width 219 height 17
click at [397, 196] on button "25.30.128-P0F.104301" at bounding box center [418, 191] width 219 height 14
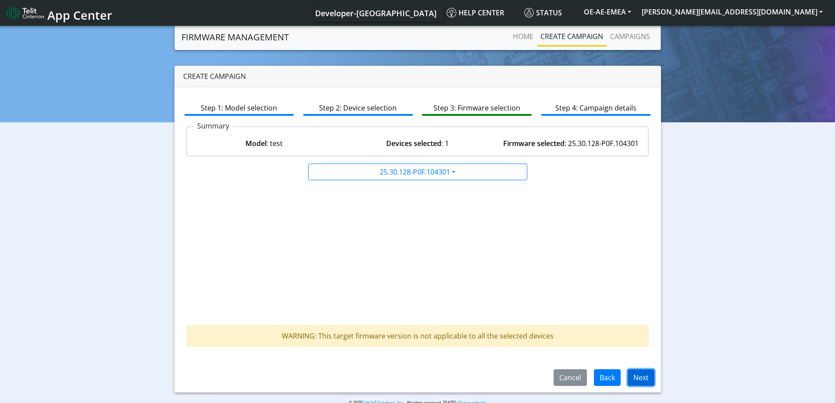
click at [642, 375] on button "Next" at bounding box center [641, 377] width 27 height 17
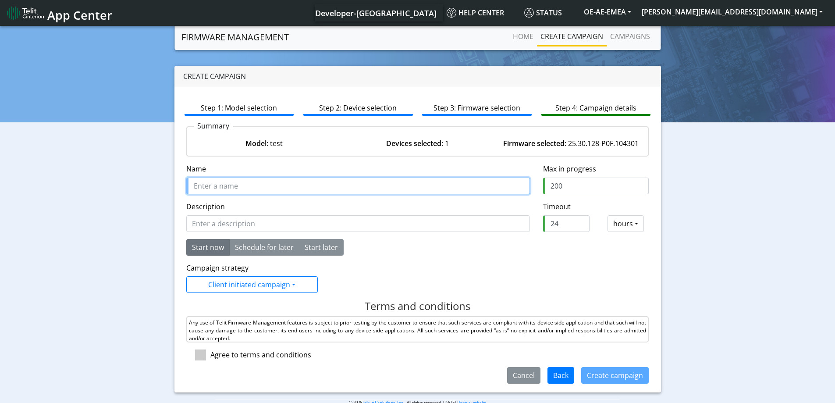
click at [316, 185] on input "Name" at bounding box center [358, 186] width 344 height 17
type input "aaaa"
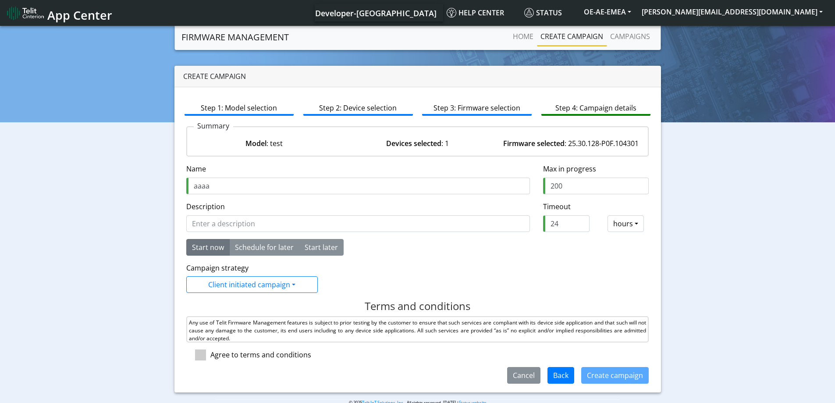
click at [192, 354] on div at bounding box center [198, 354] width 24 height 11
click at [205, 358] on span at bounding box center [200, 354] width 11 height 11
click at [210, 355] on input "checkbox" at bounding box center [213, 352] width 6 height 6
checkbox input "true"
drag, startPoint x: 557, startPoint y: 222, endPoint x: 516, endPoint y: 222, distance: 41.2
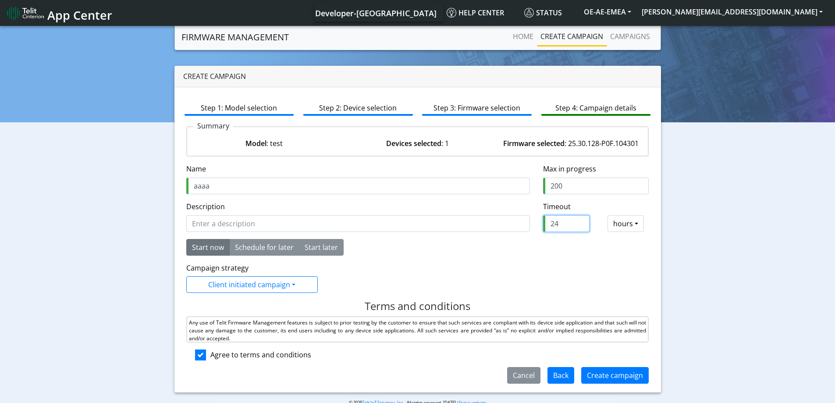
click at [516, 222] on div "Description Timeout required and should be greater than 0 Timeout Timeout (hour…" at bounding box center [418, 220] width 476 height 38
type input "2"
click at [625, 375] on button "Create campaign" at bounding box center [615, 375] width 68 height 17
